Goal: Use online tool/utility: Utilize a website feature to perform a specific function

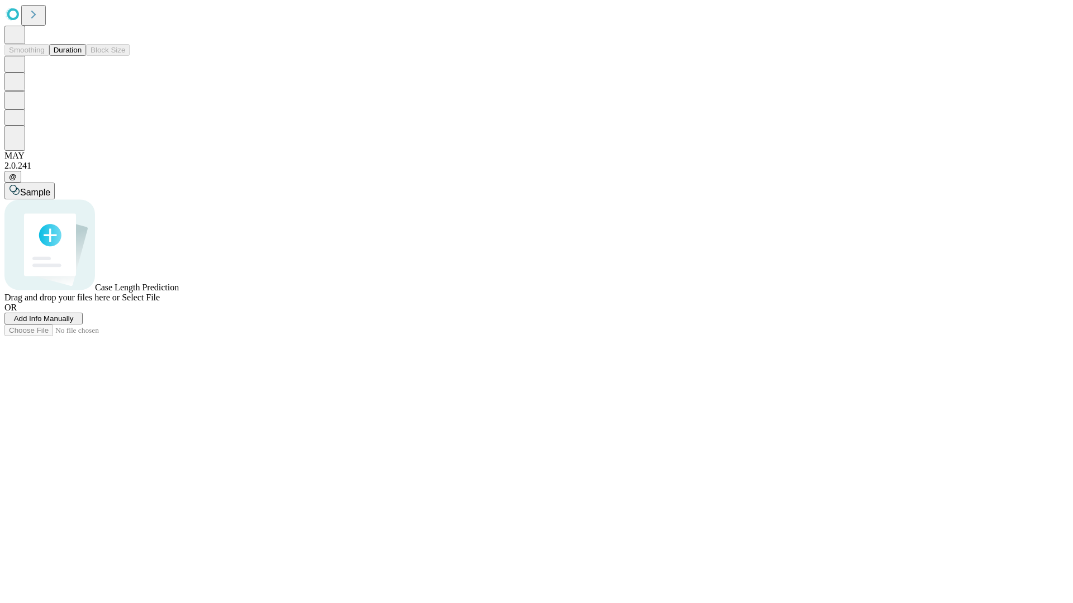
click at [74, 323] on span "Add Info Manually" at bounding box center [44, 319] width 60 height 8
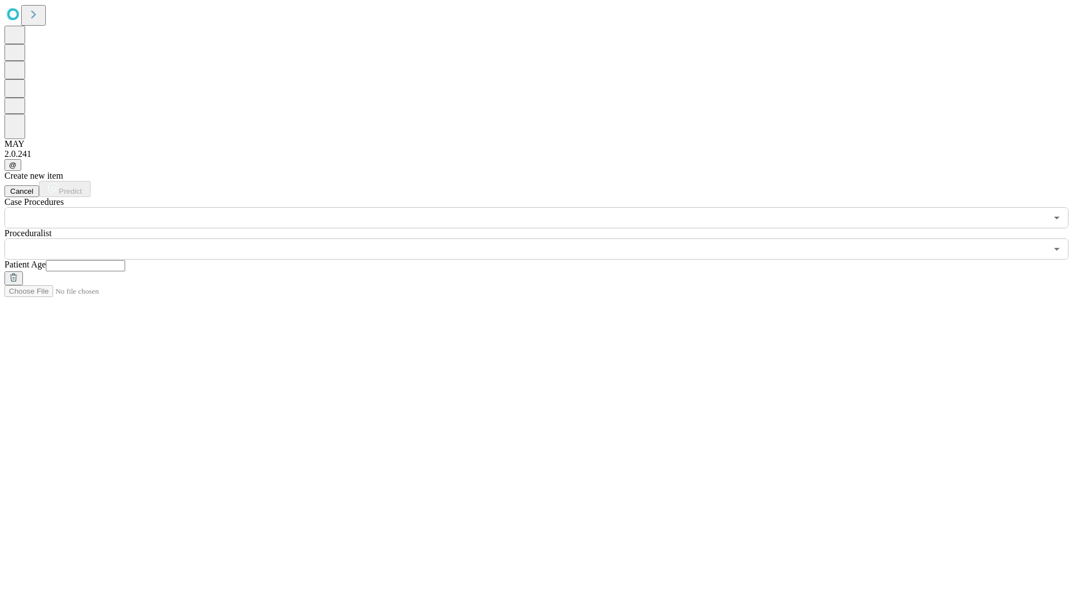
click at [125, 260] on input "text" at bounding box center [85, 265] width 79 height 11
type input "**"
click at [544, 239] on input "text" at bounding box center [525, 249] width 1042 height 21
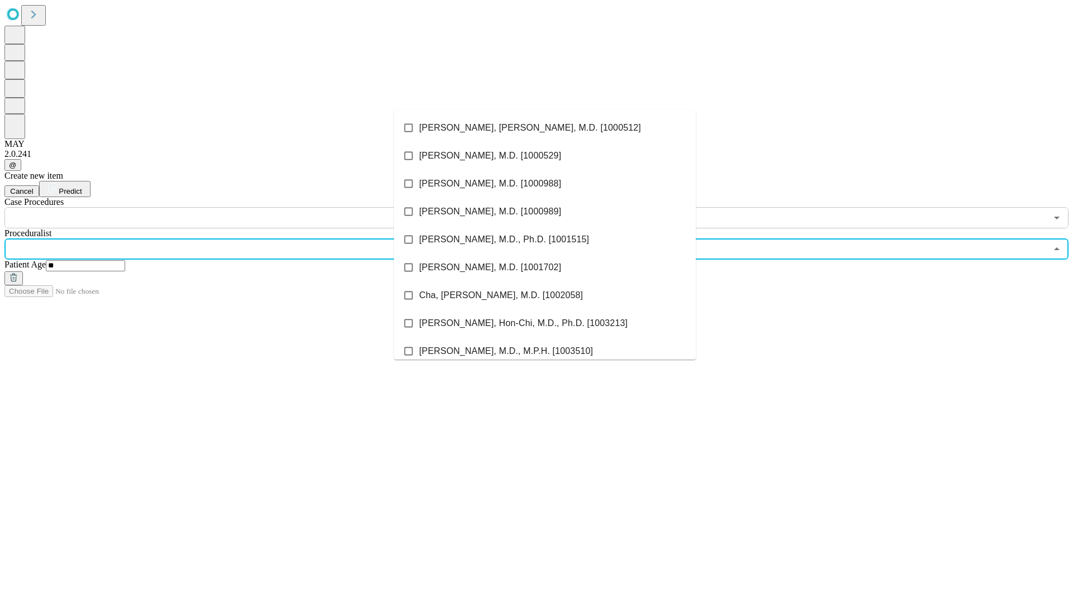
click at [545, 128] on li "[PERSON_NAME], [PERSON_NAME], M.D. [1000512]" at bounding box center [545, 128] width 302 height 28
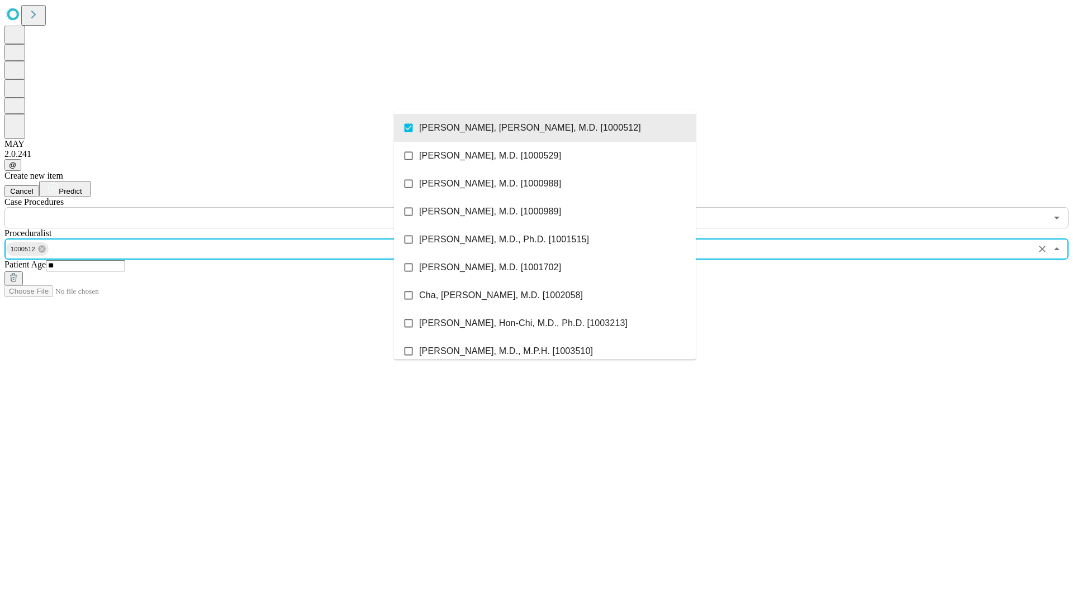
click at [235, 207] on input "text" at bounding box center [525, 217] width 1042 height 21
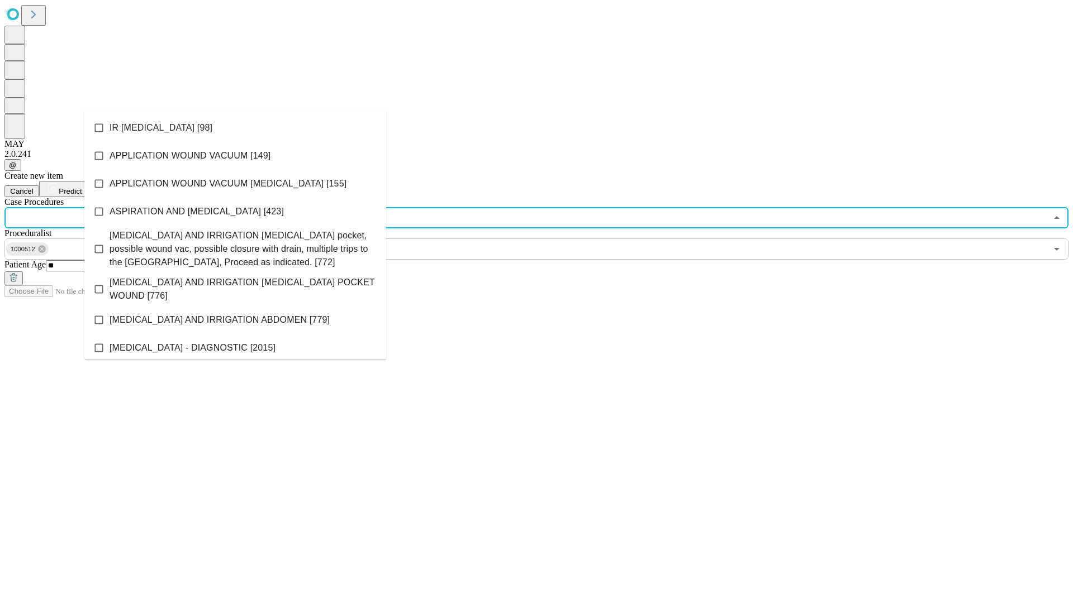
click at [235, 128] on li "IR [MEDICAL_DATA] [98]" at bounding box center [235, 128] width 302 height 28
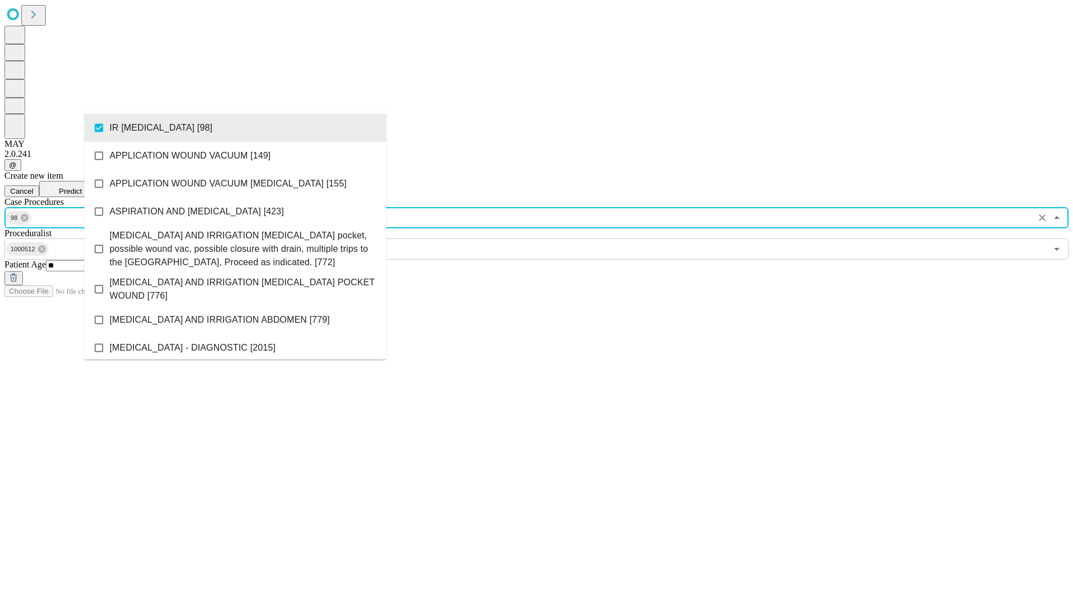
click at [82, 187] on span "Predict" at bounding box center [70, 191] width 23 height 8
